Goal: Check status: Check status

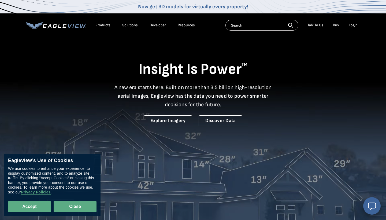
click at [72, 204] on button "Close" at bounding box center [75, 206] width 43 height 11
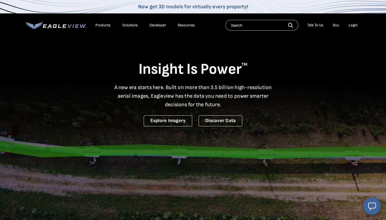
click at [355, 27] on div "Login" at bounding box center [353, 25] width 9 height 5
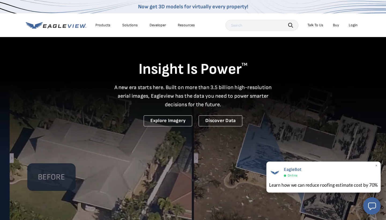
click at [375, 166] on span "×" at bounding box center [376, 166] width 3 height 6
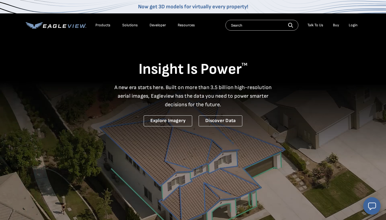
click at [353, 26] on div "Login" at bounding box center [353, 25] width 9 height 5
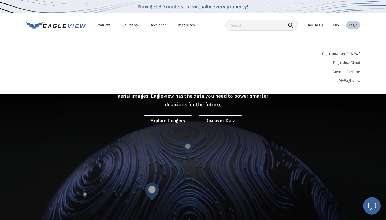
click at [350, 80] on link "MyEagleview" at bounding box center [349, 80] width 21 height 5
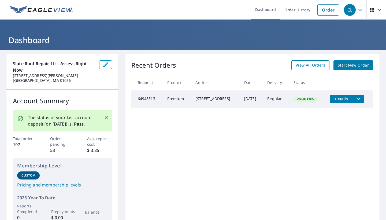
click at [312, 66] on span "View All Orders" at bounding box center [310, 65] width 29 height 7
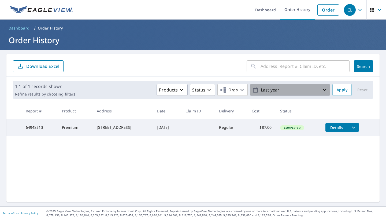
click at [321, 90] on icon "button" at bounding box center [324, 90] width 6 height 6
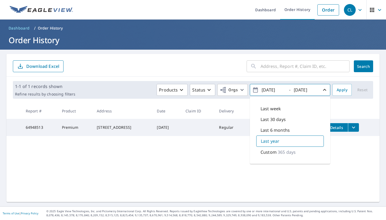
click at [280, 152] on p "365 days" at bounding box center [287, 152] width 18 height 6
click at [270, 152] on p "Custom" at bounding box center [269, 151] width 16 height 6
click at [253, 91] on icon "button" at bounding box center [255, 90] width 6 height 6
click at [256, 90] on icon "button" at bounding box center [255, 90] width 6 height 6
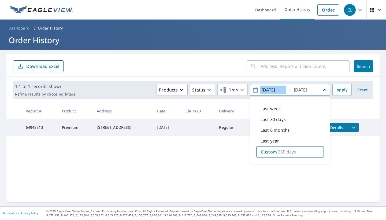
click at [271, 89] on input "2024/09/08" at bounding box center [273, 89] width 26 height 9
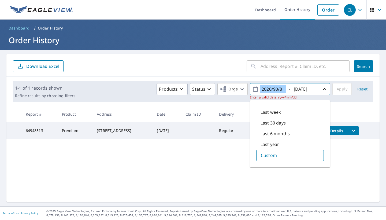
type input "2023/09/08"
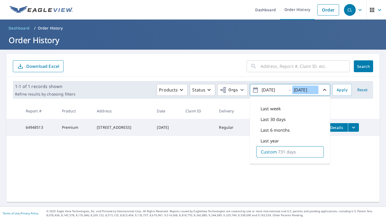
click at [303, 88] on input "2025/09/08" at bounding box center [305, 89] width 26 height 9
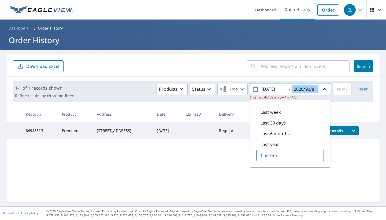
type input "2024/09/08"
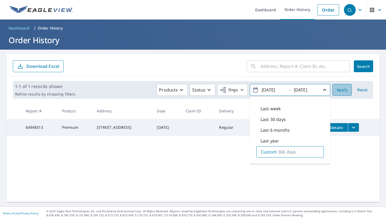
click at [347, 91] on span "Apply" at bounding box center [342, 90] width 11 height 7
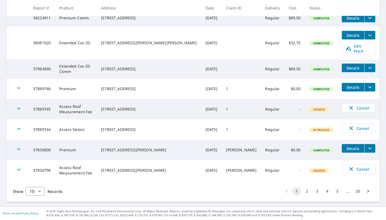
scroll to position [146, 0]
click at [39, 190] on body "CL CL Dashboard Order History Order CL Dashboard / Order History Order History …" at bounding box center [193, 110] width 386 height 220
click at [35, 207] on li "100" at bounding box center [34, 209] width 19 height 10
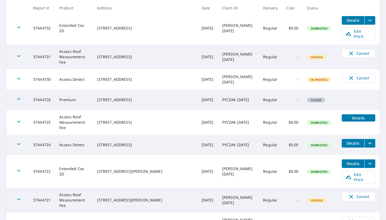
scroll to position [1955, 0]
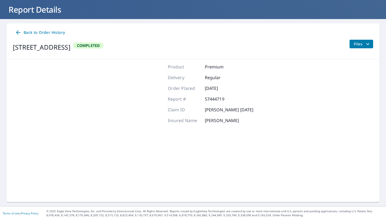
scroll to position [30, 0]
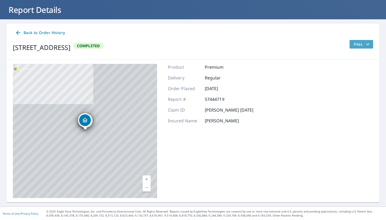
click at [365, 43] on icon "filesDropdownBtn-57444719" at bounding box center [367, 44] width 6 height 6
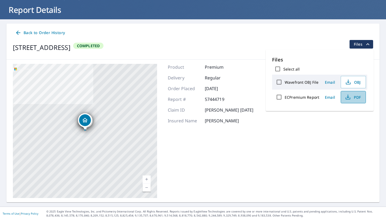
click at [352, 99] on span "PDF" at bounding box center [352, 97] width 17 height 6
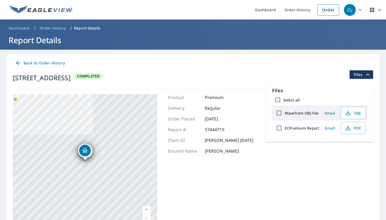
scroll to position [0, 0]
